Goal: Task Accomplishment & Management: Use online tool/utility

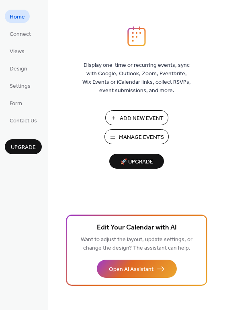
click at [126, 118] on span "Add New Event" at bounding box center [142, 118] width 44 height 8
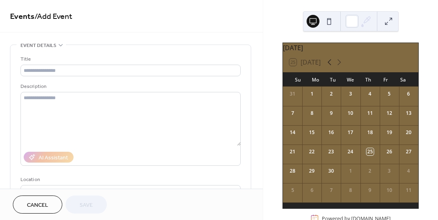
click at [331, 66] on icon at bounding box center [330, 62] width 10 height 10
click at [328, 67] on icon at bounding box center [330, 62] width 10 height 10
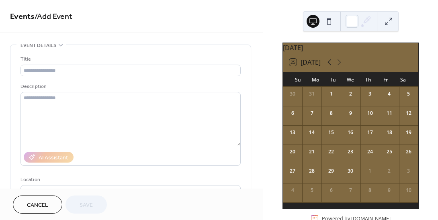
click at [328, 67] on icon at bounding box center [330, 62] width 10 height 10
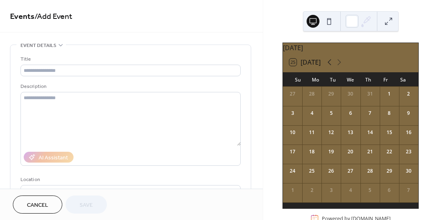
click at [328, 67] on icon at bounding box center [330, 62] width 10 height 10
click at [341, 67] on icon at bounding box center [339, 62] width 10 height 10
